Goal: Task Accomplishment & Management: Complete application form

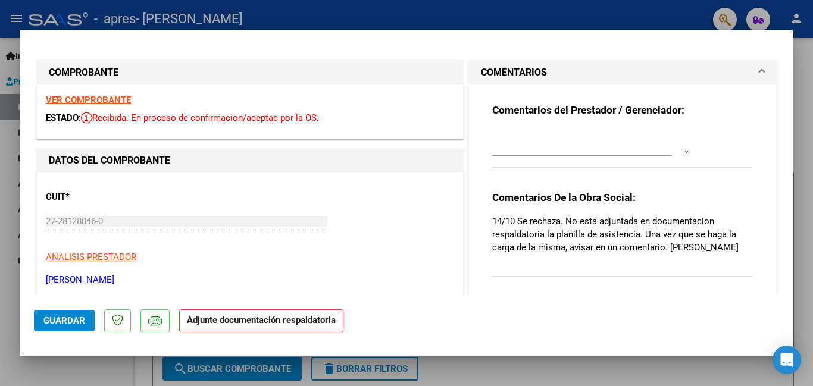
scroll to position [119, 0]
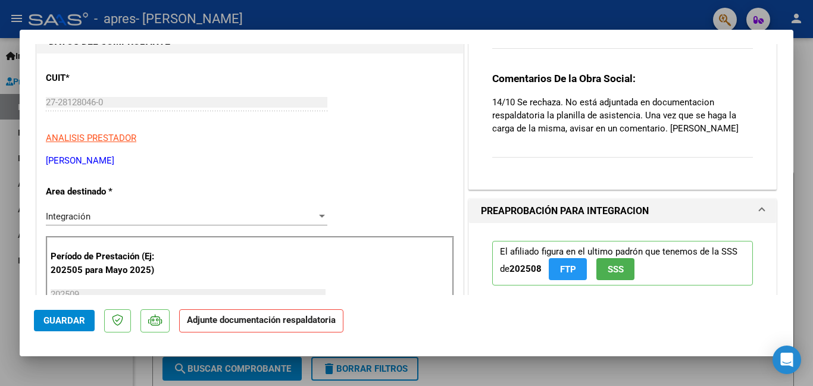
click at [302, 319] on strong "Adjunte documentación respaldatoria" at bounding box center [261, 320] width 149 height 11
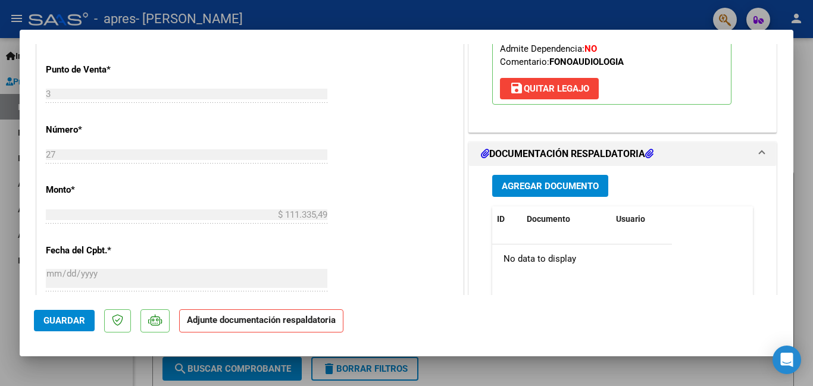
scroll to position [535, 0]
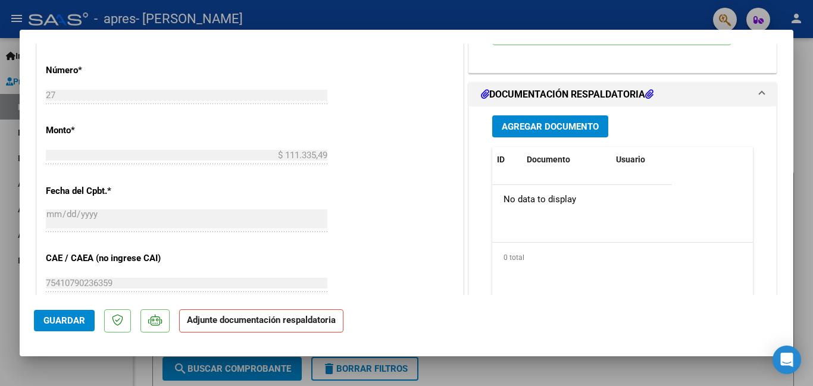
click at [553, 126] on span "Agregar Documento" at bounding box center [550, 126] width 97 height 11
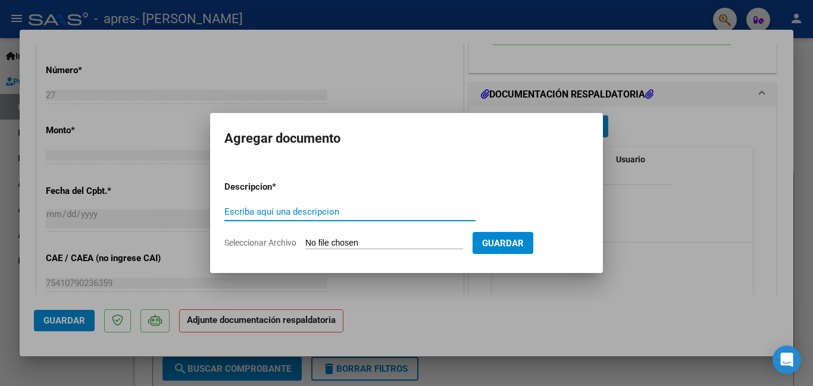
click at [248, 245] on span "Seleccionar Archivo" at bounding box center [260, 243] width 72 height 10
click at [305, 245] on input "Seleccionar Archivo" at bounding box center [384, 243] width 158 height 11
type input "C:\fakepath\Planilla asistencia [PERSON_NAME] mes [DATE] Fonoaudiolgia.pdf"
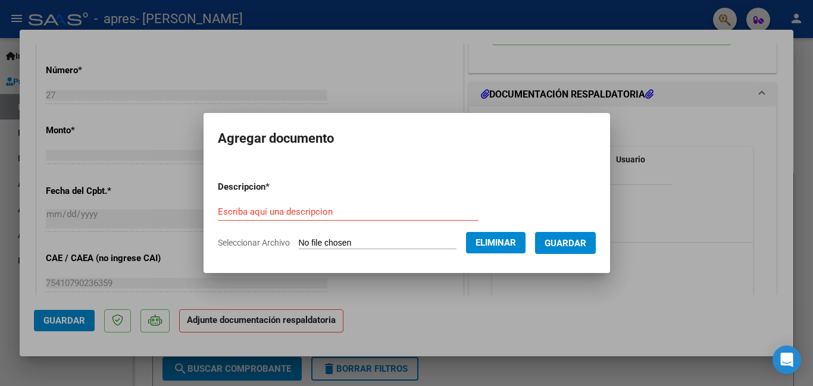
click at [282, 212] on input "Escriba aquí una descripcion" at bounding box center [348, 211] width 261 height 11
type input "Planilla de asistencia"
click at [574, 247] on span "Guardar" at bounding box center [565, 243] width 42 height 11
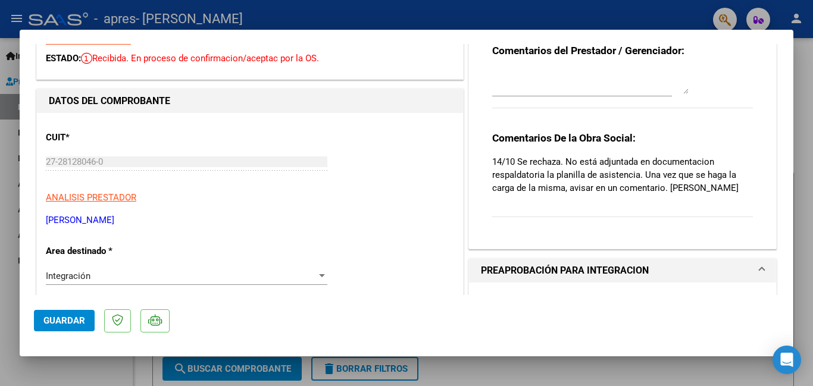
scroll to position [0, 0]
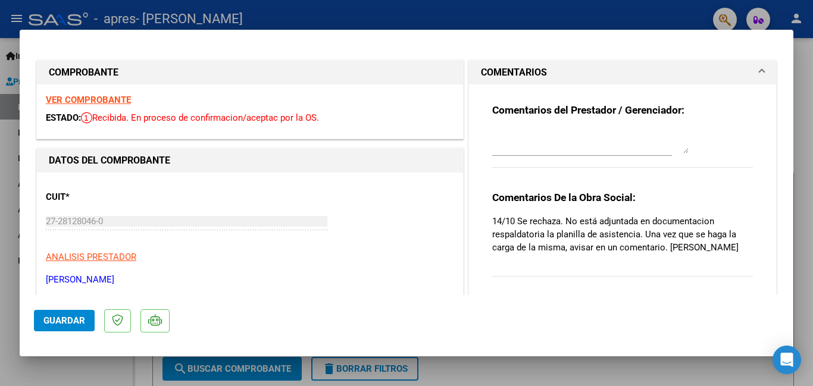
click at [651, 143] on textarea at bounding box center [590, 142] width 196 height 24
click at [649, 141] on textarea "Cargada la planilla de asistencia" at bounding box center [590, 142] width 196 height 24
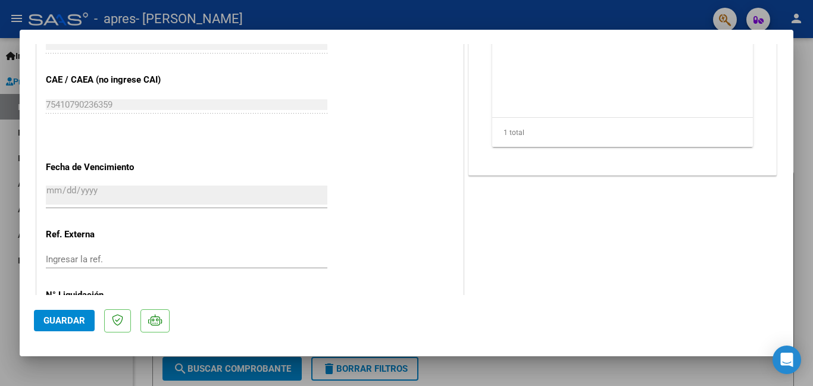
scroll to position [770, 0]
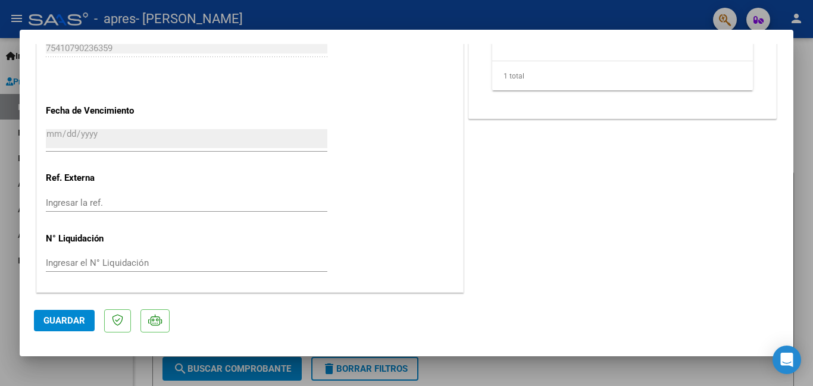
type textarea "Cargada la planilla de asistencia"
click at [51, 317] on span "Guardar" at bounding box center [64, 320] width 42 height 11
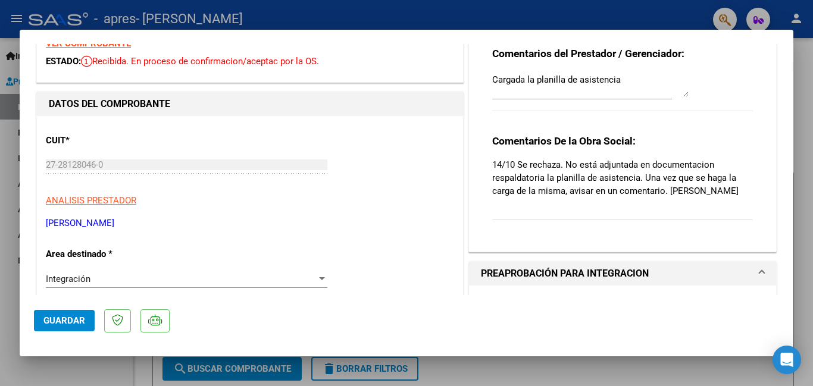
scroll to position [0, 0]
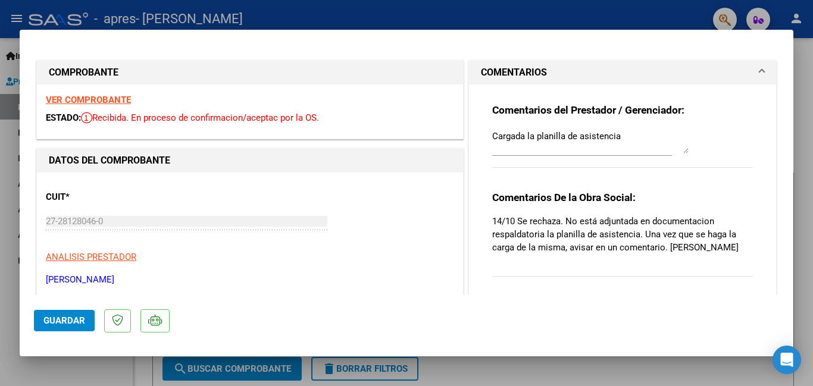
click at [759, 70] on span at bounding box center [761, 72] width 5 height 14
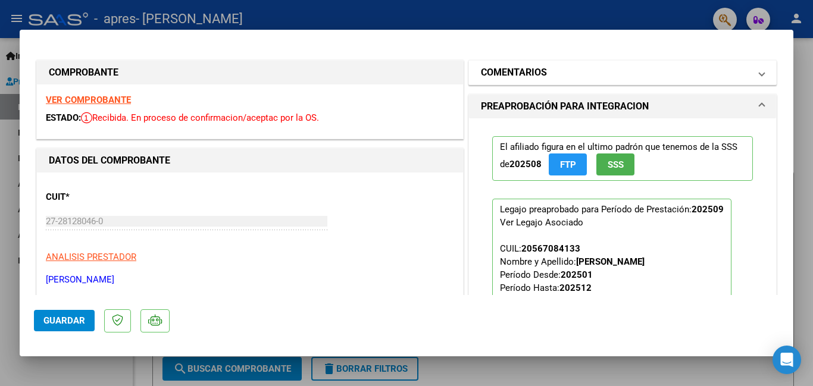
click at [759, 76] on span at bounding box center [761, 72] width 5 height 14
